Goal: Navigation & Orientation: Find specific page/section

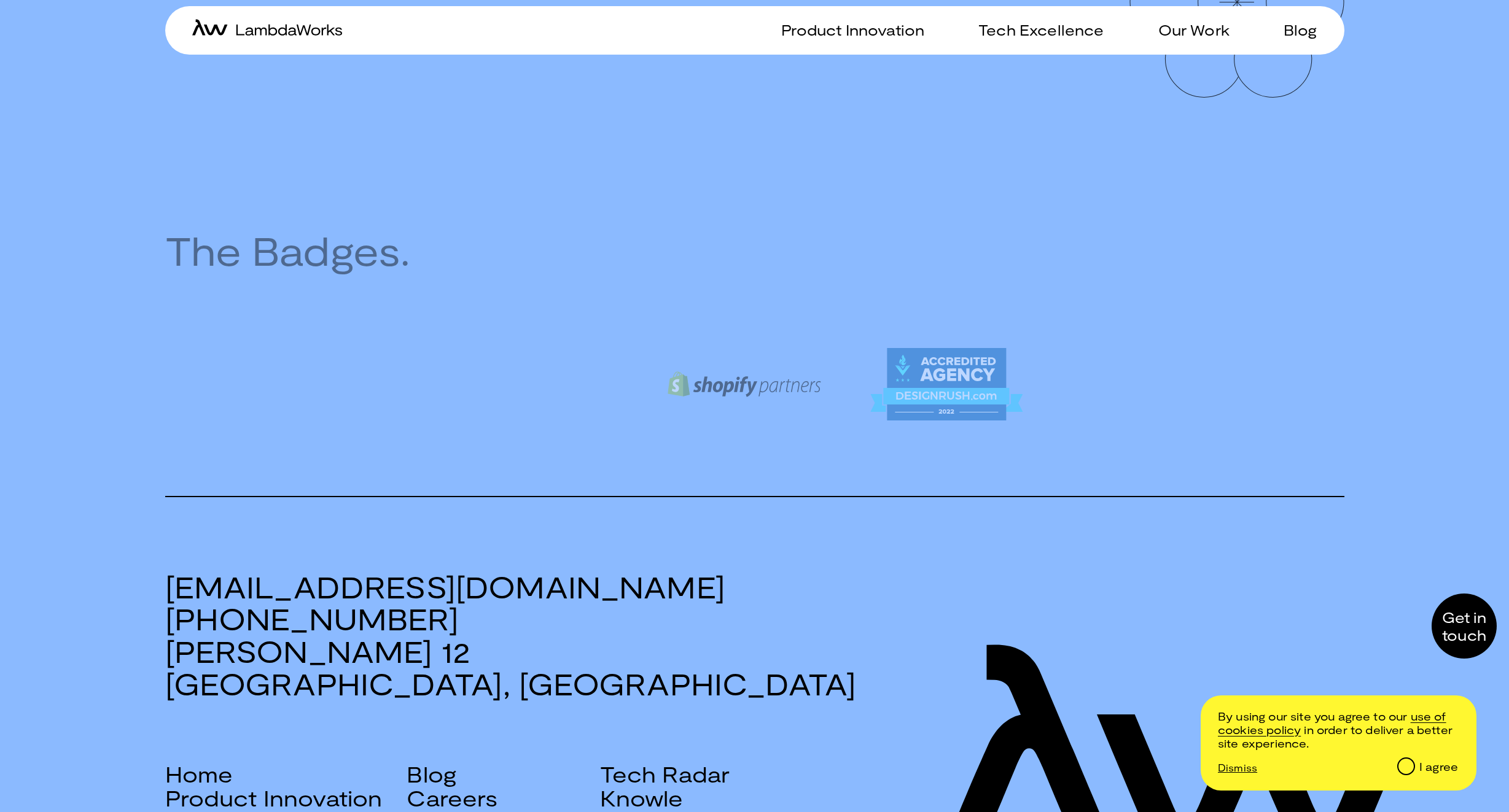
scroll to position [1670, 0]
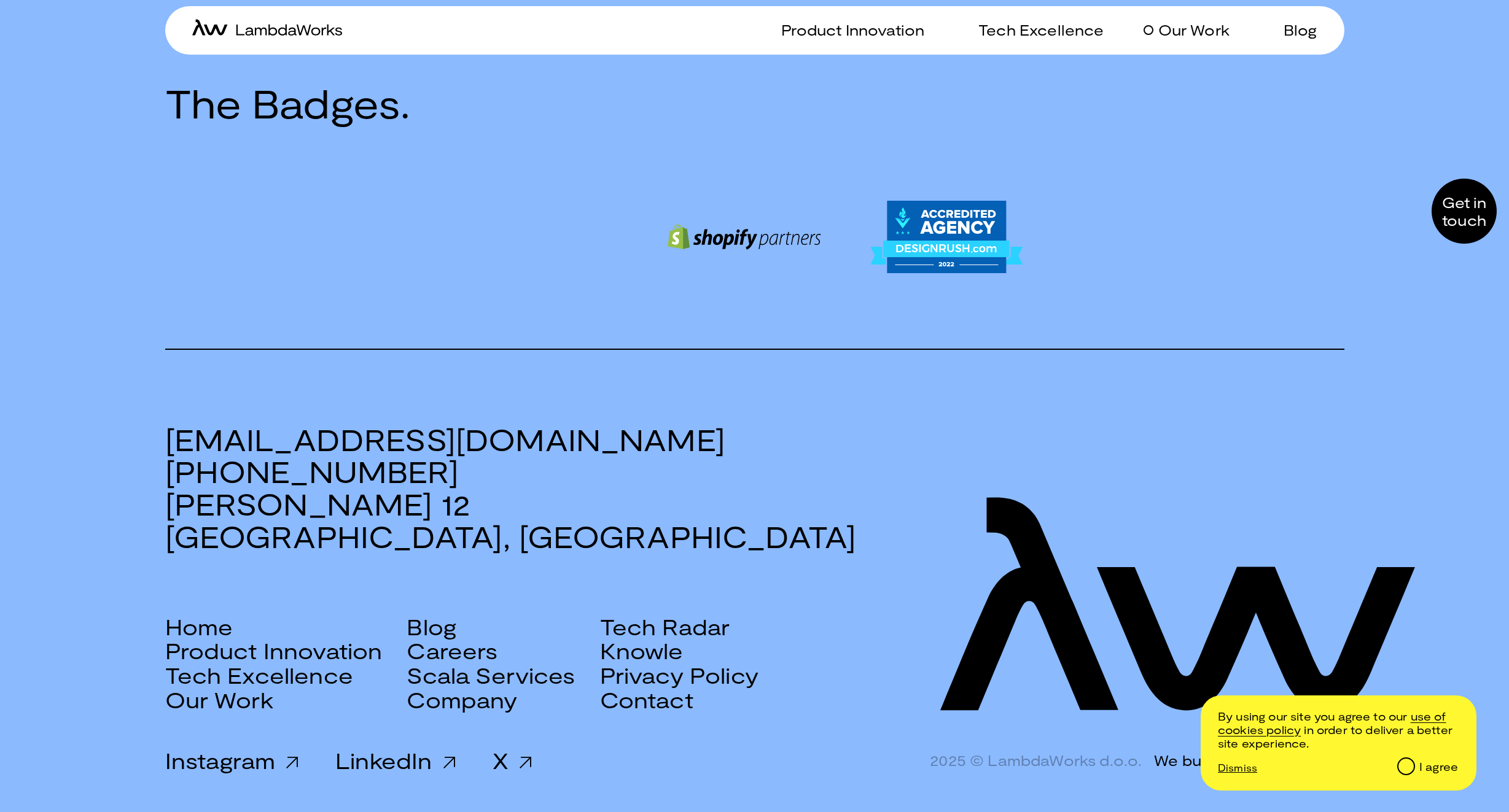
click at [1220, 29] on p "Our Work" at bounding box center [1194, 29] width 71 height 18
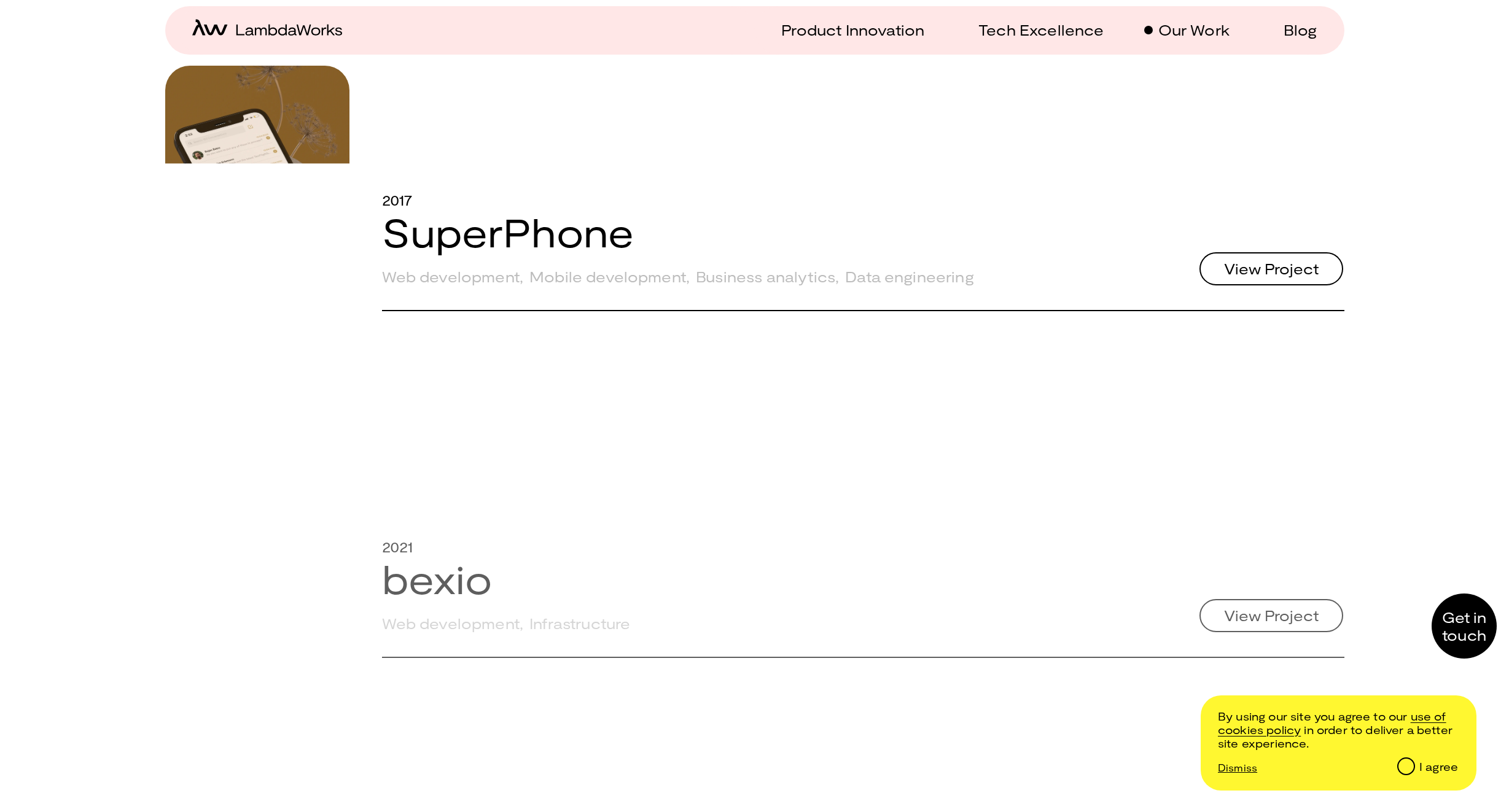
scroll to position [776, 0]
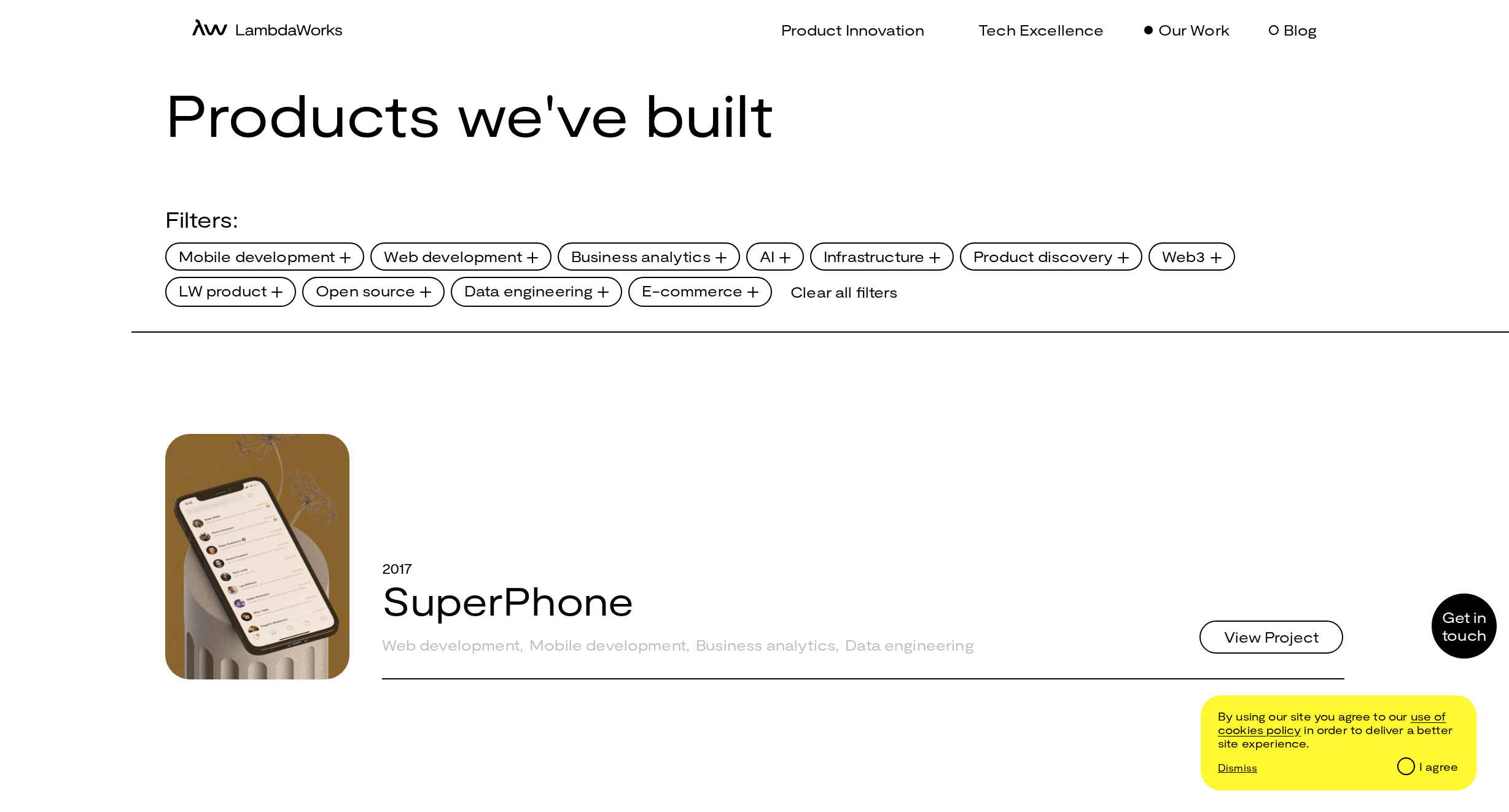
click at [1309, 32] on p "Blog" at bounding box center [1300, 29] width 34 height 18
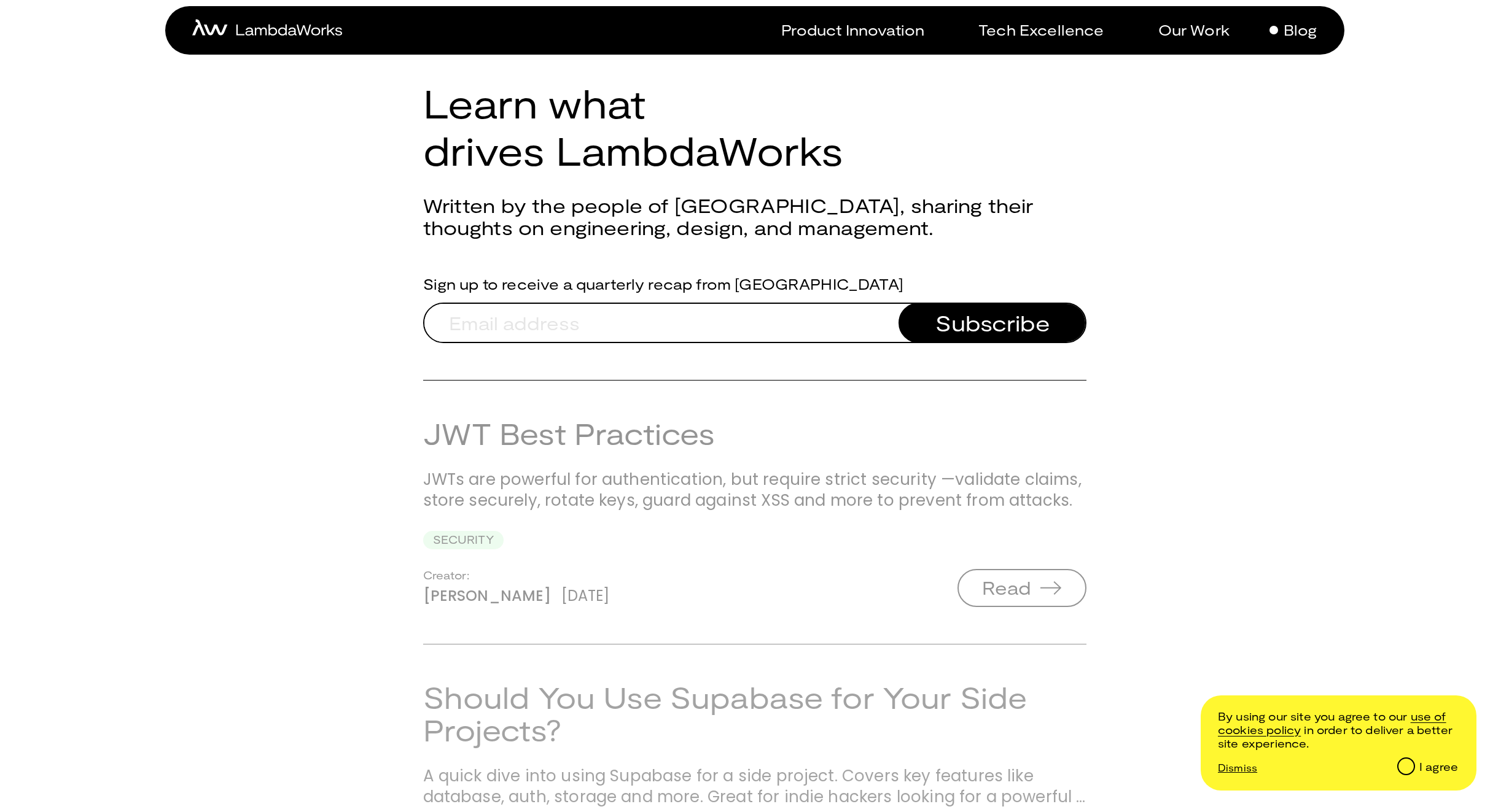
scroll to position [193, 0]
